Goal: Navigation & Orientation: Find specific page/section

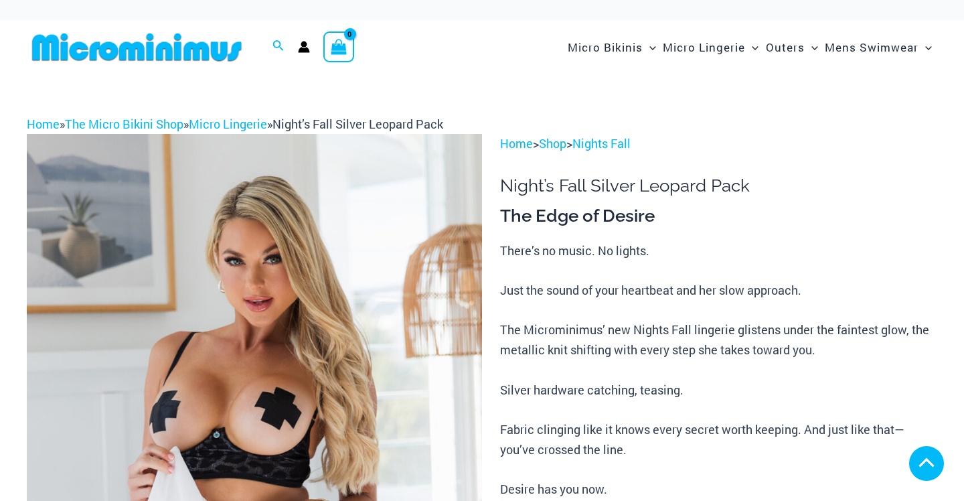
scroll to position [314, 0]
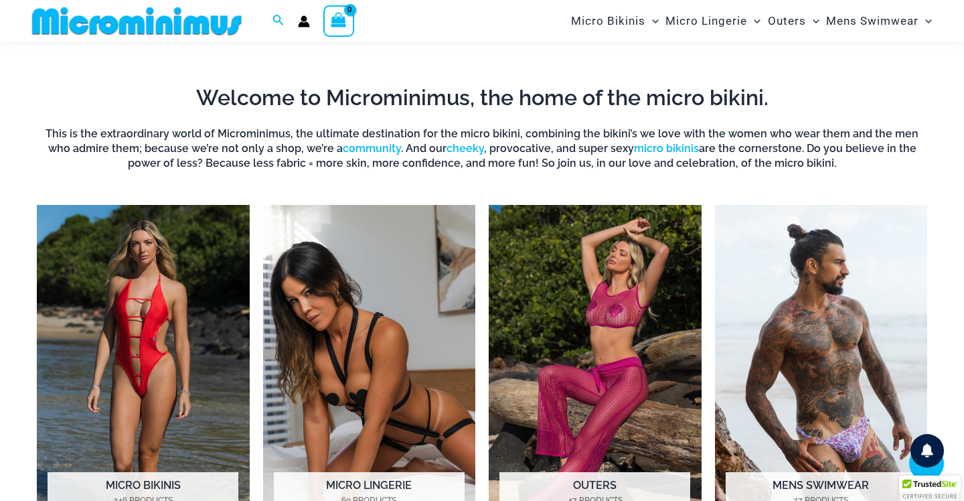
scroll to position [467, 0]
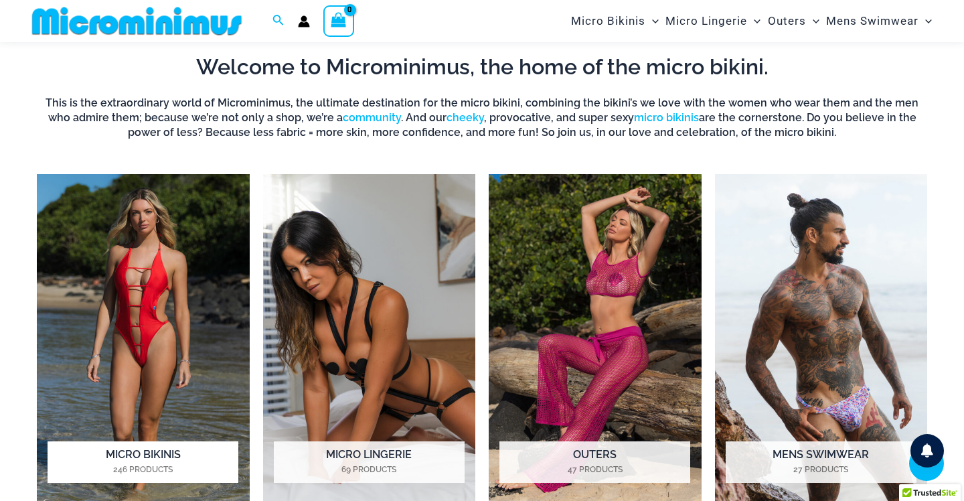
click at [195, 236] on img "Visit product category Micro Bikinis" at bounding box center [143, 338] width 213 height 329
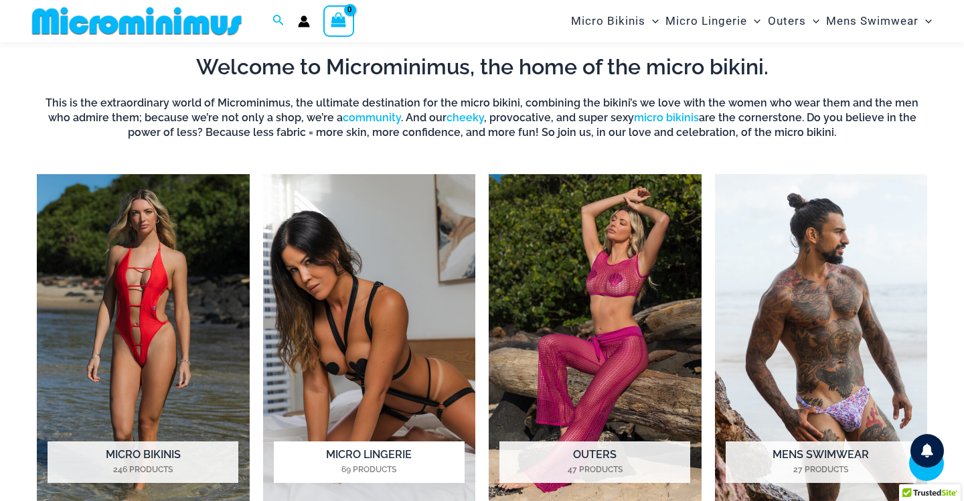
click at [364, 213] on img "Visit product category Micro Lingerie" at bounding box center [369, 338] width 213 height 329
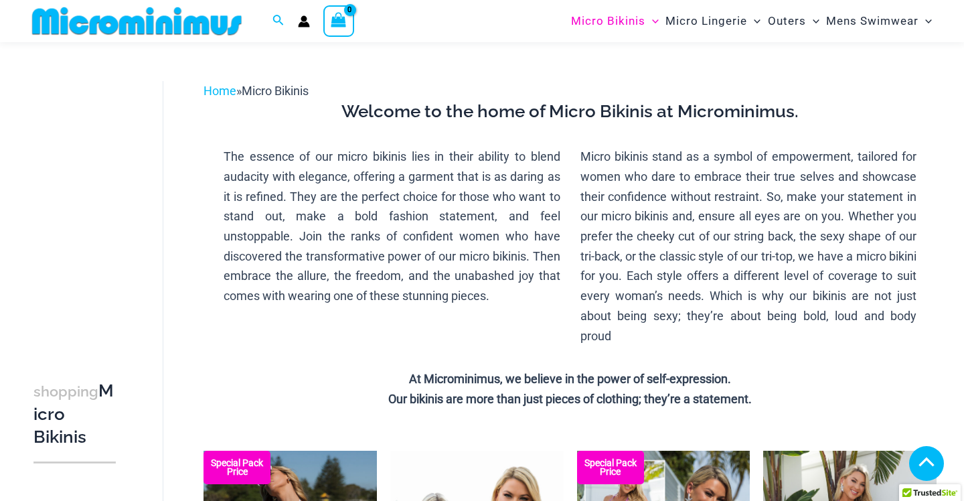
scroll to position [330, 0]
